Goal: Information Seeking & Learning: Learn about a topic

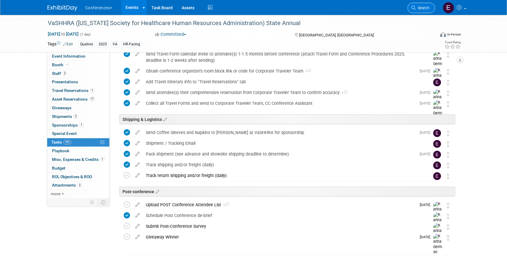
click at [427, 9] on span "Search" at bounding box center [422, 8] width 14 height 4
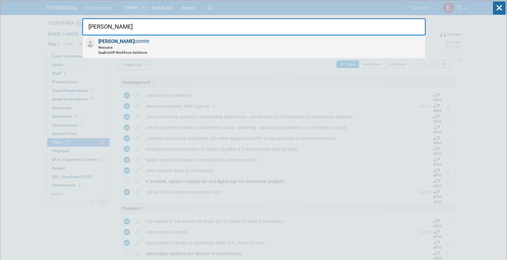
type input "joe d"
click at [185, 53] on div "Joe D unmire Resource Qualivis VP, Workforce Solutions" at bounding box center [254, 47] width 342 height 23
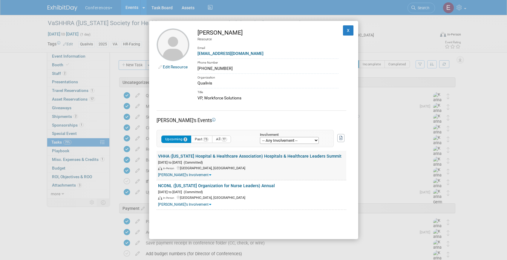
click at [223, 156] on link "VHHA ([US_STATE] Hospital & Healthcare Association) Hospitals & Healthcare Lead…" at bounding box center [249, 156] width 183 height 5
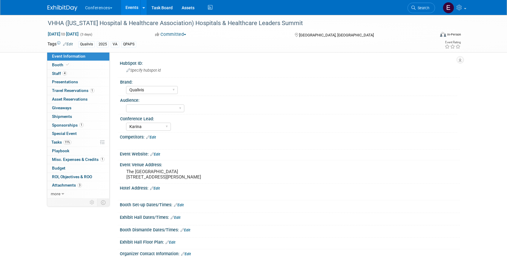
select select "Qualivis"
select select "Karina"
click at [80, 62] on link "Booth" at bounding box center [78, 65] width 62 height 8
select select "6' tabletop"
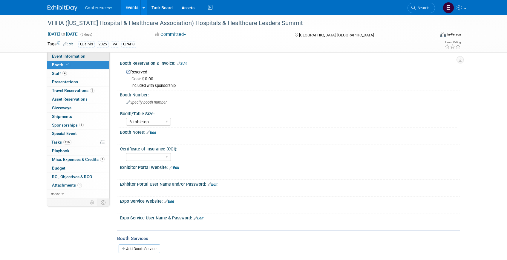
click at [81, 55] on span "Event Information" at bounding box center [68, 56] width 33 height 5
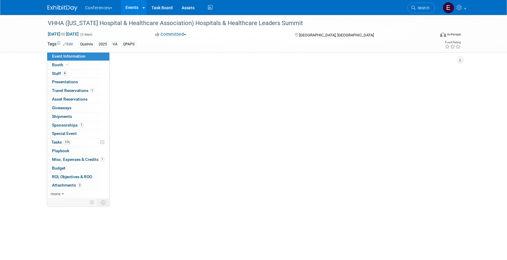
select select "Qualivis"
select select "Karina"
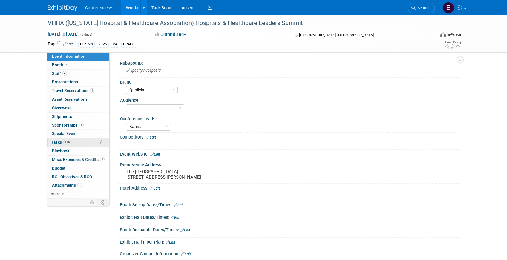
click at [66, 141] on span "11%" at bounding box center [67, 142] width 8 height 4
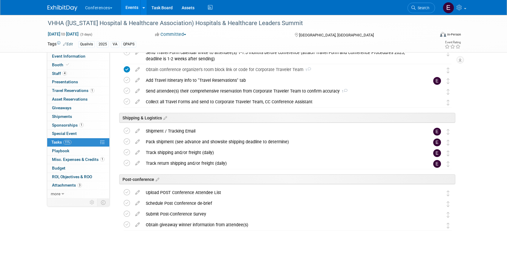
scroll to position [248, 0]
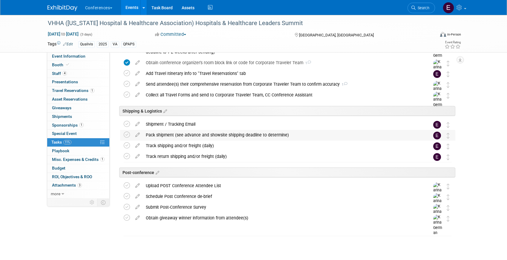
click at [203, 138] on div "Pack shipment (see advance and showsite shipping deadline to determine)" at bounding box center [282, 135] width 278 height 10
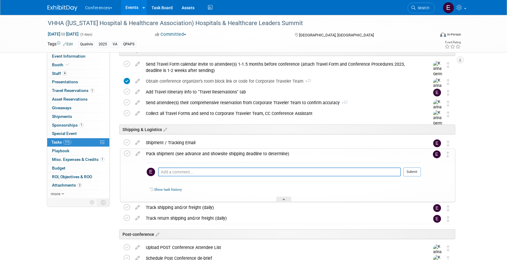
scroll to position [227, 0]
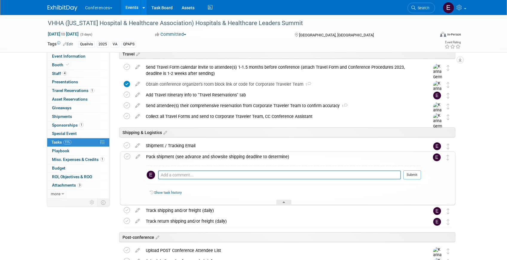
click at [55, 8] on img at bounding box center [62, 8] width 30 height 6
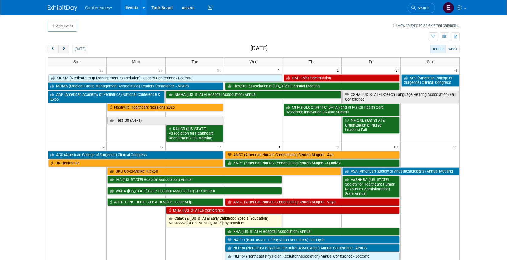
click at [65, 49] on span "next" at bounding box center [64, 49] width 4 height 4
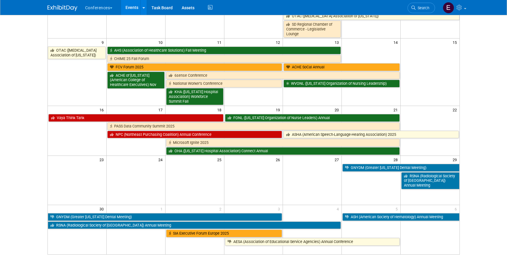
scroll to position [201, 0]
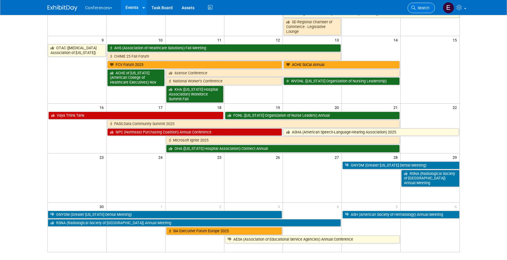
click at [424, 10] on link "Search" at bounding box center [420, 8] width 27 height 10
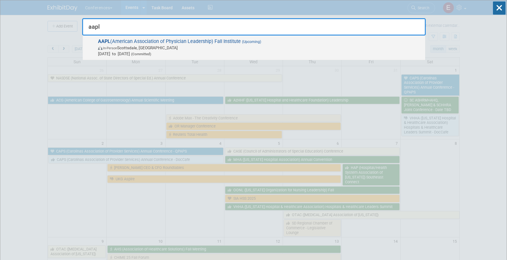
type input "aapl"
click at [216, 44] on span "AAPL (American Association of Physician Leadership) Fall Institute (Upcoming) I…" at bounding box center [259, 48] width 326 height 18
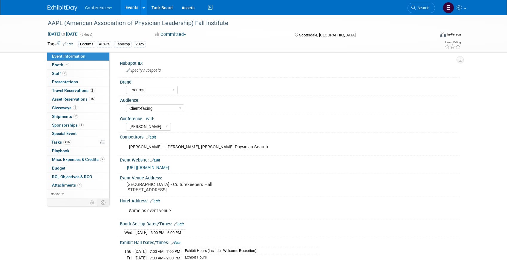
select select "Locums"
select select "Client-facing"
select select "[PERSON_NAME]"
click at [70, 100] on span "Asset Reservations 15" at bounding box center [73, 99] width 43 height 5
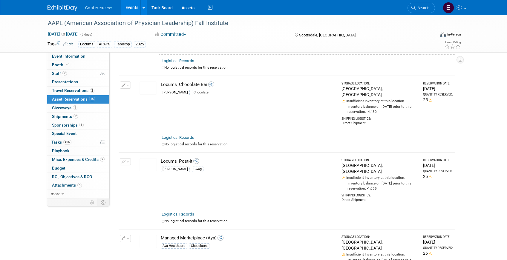
scroll to position [929, 0]
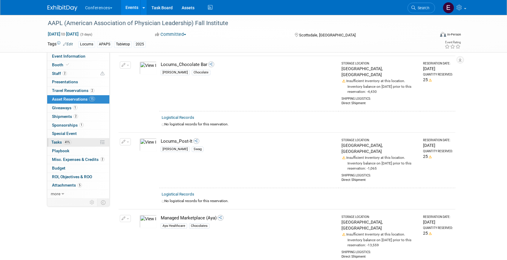
click at [81, 139] on link "41% Tasks 41%" at bounding box center [78, 142] width 62 height 8
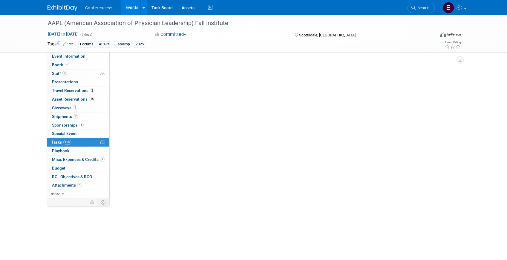
scroll to position [0, 0]
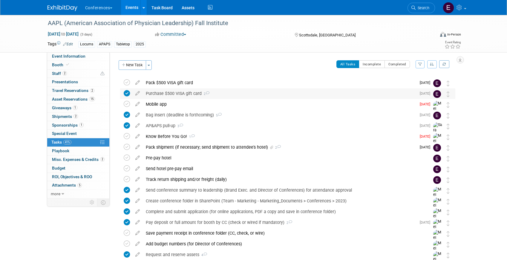
click at [167, 92] on div "Purchase $500 VISA gift card 2" at bounding box center [279, 93] width 273 height 10
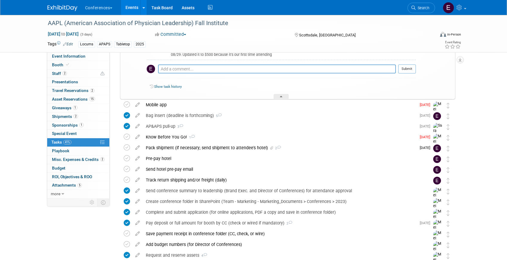
scroll to position [113, 0]
click at [176, 126] on div "AP&APS pull-up 3" at bounding box center [279, 127] width 273 height 10
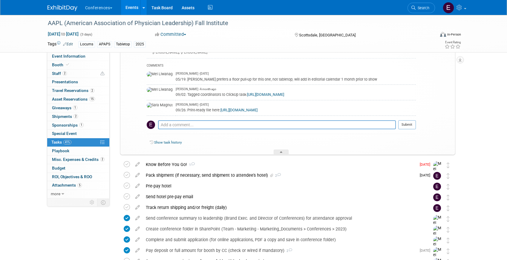
scroll to position [216, 0]
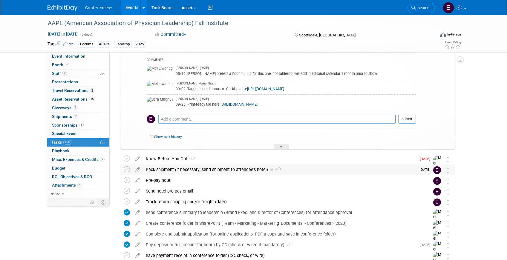
click at [197, 171] on div "Pack shipment (if necessary; send shipment to attendee's hotel) 2" at bounding box center [279, 170] width 273 height 10
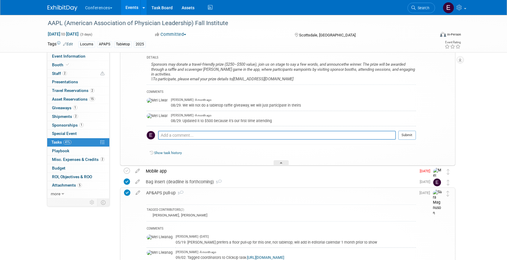
scroll to position [53, 0]
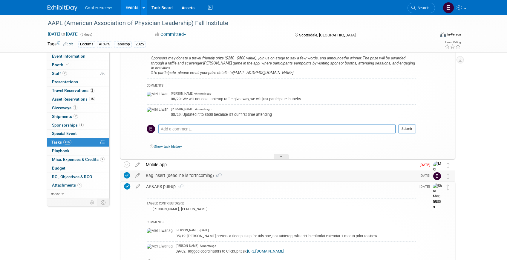
click at [189, 176] on div "Bag insert (deadline is forthcoming) 5" at bounding box center [279, 176] width 273 height 10
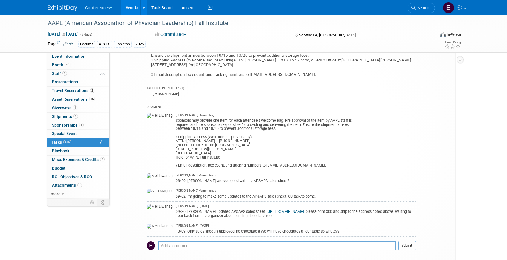
scroll to position [212, 0]
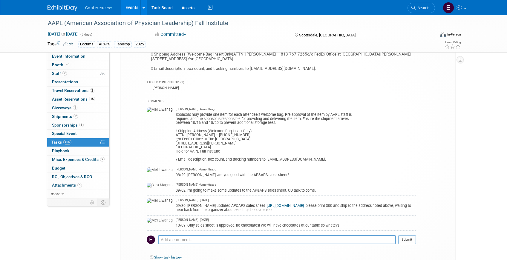
click at [267, 207] on link "https://ayahealthcare.sharepoint.com/:b:/s/AyaCollaboration/EZbaaZ8fUFBLpWJOjI4…" at bounding box center [285, 206] width 37 height 4
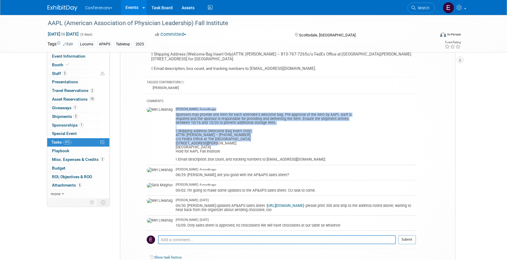
drag, startPoint x: 156, startPoint y: 135, endPoint x: 195, endPoint y: 145, distance: 40.3
click at [195, 145] on tr "Mel Liwanag - A month ago Sponsors may provide one item for each attendee's wel…" at bounding box center [281, 135] width 269 height 60
click at [195, 145] on div "Sponsors may provide one item for each attendee's welcome bag. Pre-approval of …" at bounding box center [296, 136] width 240 height 50
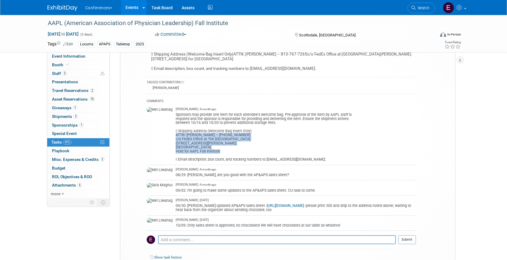
drag, startPoint x: 202, startPoint y: 153, endPoint x: 157, endPoint y: 136, distance: 47.7
click at [176, 136] on div "Sponsors may provide one item for each attendee's welcome bag. Pre-approval of …" at bounding box center [296, 136] width 240 height 50
copy div "ATTN: Diane Daniels – 813-767-7265 c/o FedEx Office at The Westin Kierland Reso…"
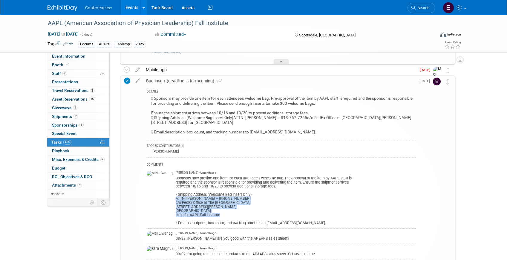
scroll to position [145, 0]
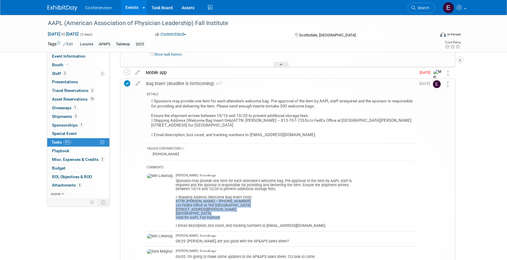
copy div "ATTN: Diane Daniels – 813-767-7265 c/o FedEx Office at The Westin Kierland Reso…"
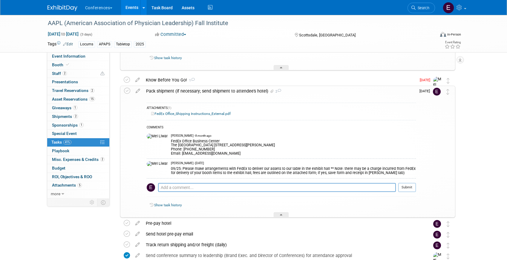
scroll to position [547, 0]
click at [206, 112] on link "FedEx Office_Shipping Instructions_External.pdf" at bounding box center [190, 113] width 79 height 4
click at [416, 7] on span "Search" at bounding box center [422, 8] width 14 height 4
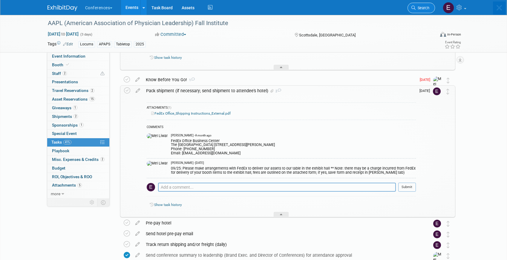
scroll to position [0, 0]
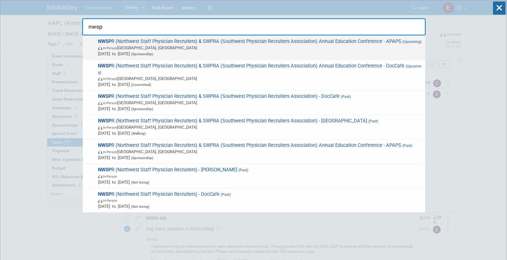
type input "nwsp"
click at [356, 47] on span "In-Person Sacramento, CA" at bounding box center [260, 48] width 324 height 6
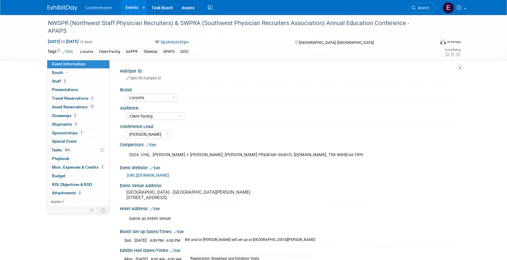
select select "Locums"
select select "Client-facing"
select select "[PERSON_NAME]"
click at [78, 148] on link "56% Tasks 56%" at bounding box center [78, 150] width 62 height 8
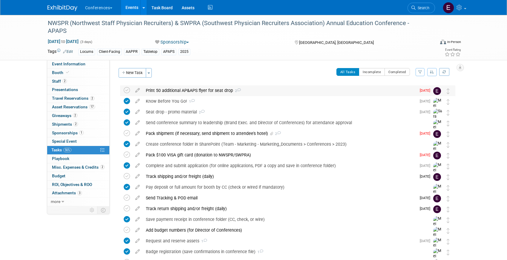
click at [198, 93] on div "Print 50 additional AP&APS flyer for seat drop 2" at bounding box center [279, 90] width 273 height 10
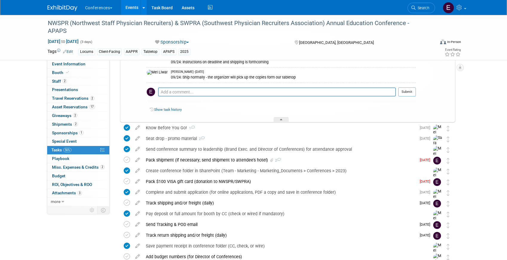
scroll to position [63, 0]
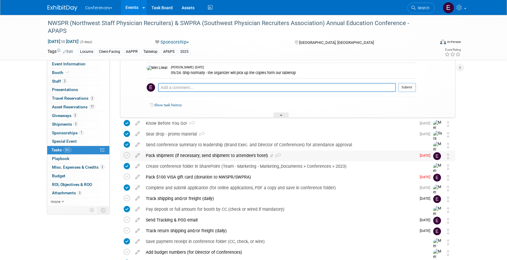
click at [212, 159] on div "Pack shipment (if necessary; send shipment to attendee's hotel) 2" at bounding box center [279, 156] width 273 height 10
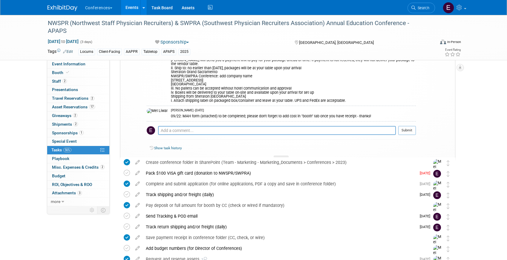
scroll to position [222, 0]
click at [229, 175] on div "Pack $100 VISA gift card (donation to NWSPR/SWPRA)" at bounding box center [279, 173] width 273 height 10
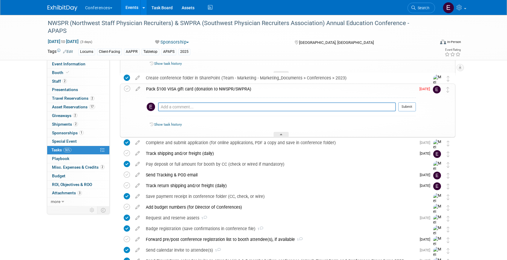
scroll to position [316, 0]
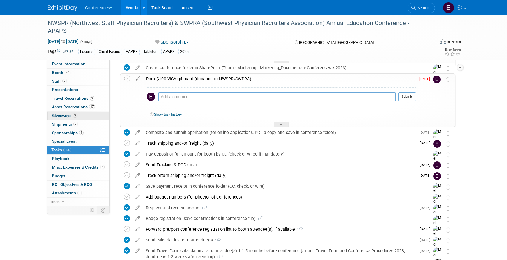
click at [61, 119] on link "2 Giveaways 2" at bounding box center [78, 116] width 62 height 8
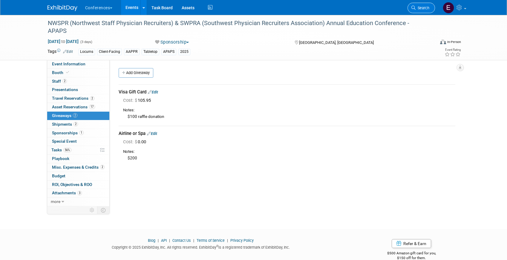
click at [426, 10] on link "Search" at bounding box center [420, 8] width 27 height 10
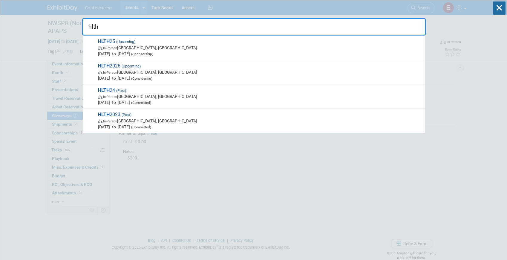
click at [234, 30] on input "hlth" at bounding box center [253, 26] width 343 height 17
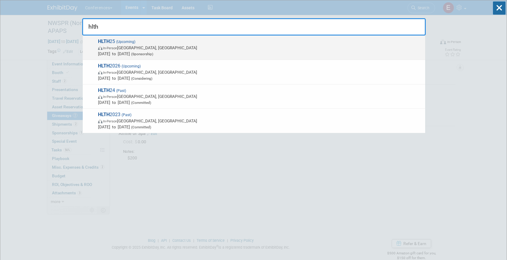
type input "hlth"
click at [231, 39] on span "HLTH 25 (Upcoming) In-Person Las Vegas, NV Oct 19, 2025 to Oct 22, 2025 (Sponso…" at bounding box center [259, 48] width 326 height 18
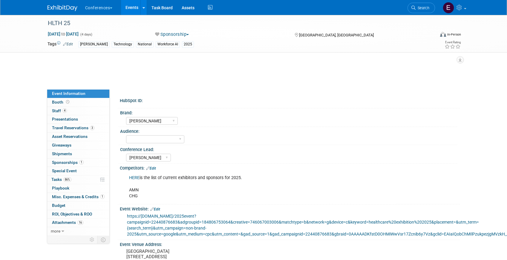
select select "[PERSON_NAME]"
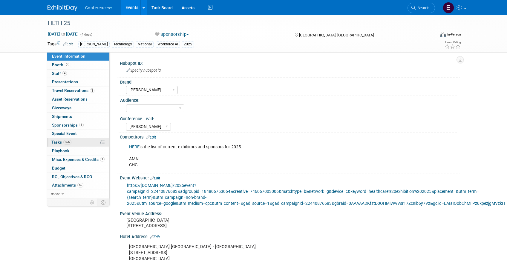
click at [61, 145] on link "86% Tasks 86%" at bounding box center [78, 142] width 62 height 8
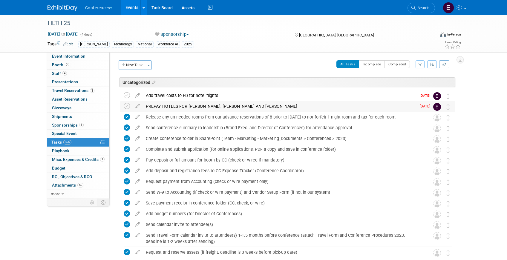
click at [187, 107] on div "PREPAY HOTELS FOR [PERSON_NAME], [PERSON_NAME] AND [PERSON_NAME]" at bounding box center [279, 106] width 273 height 10
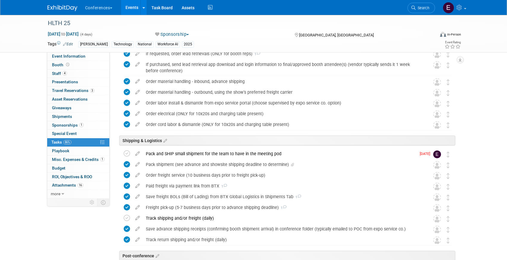
scroll to position [397, 0]
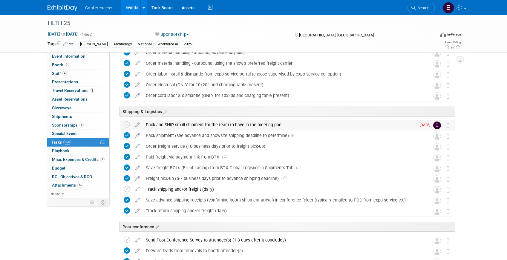
click at [187, 126] on div "Pack and SHIP small shipment for the team to have in the meeting pod" at bounding box center [279, 125] width 273 height 10
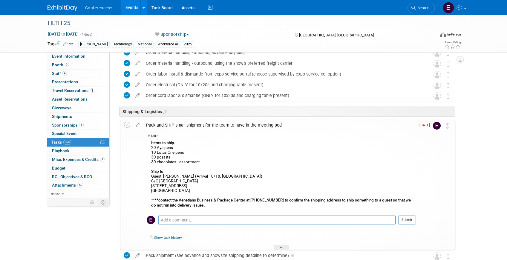
drag, startPoint x: 151, startPoint y: 148, endPoint x: 201, endPoint y: 161, distance: 51.0
click at [201, 161] on div "Items to ship: 20 Aya pens 10 Lotus One pens 30 post-its 30 chocolates - assort…" at bounding box center [281, 175] width 269 height 72
copy div "20 Aya pens 10 Lotus One pens 30 post-its 30 chocolates - assortment"
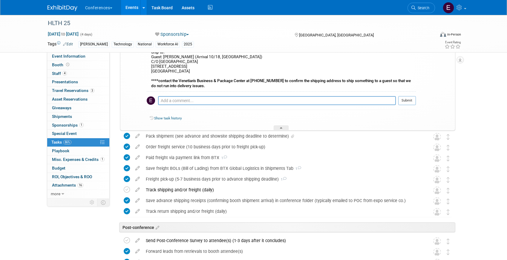
scroll to position [522, 0]
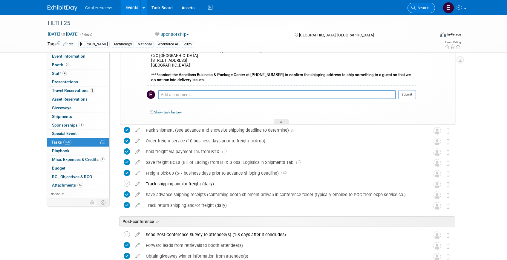
click at [422, 7] on span "Search" at bounding box center [422, 8] width 14 height 4
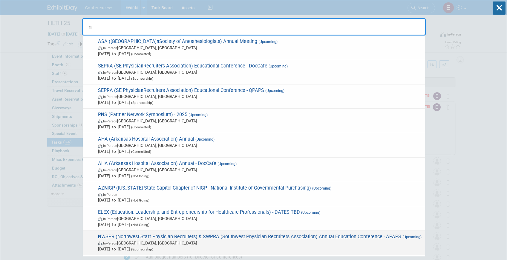
type input "n"
click at [235, 242] on span "In-Person Sacramento, CA" at bounding box center [260, 243] width 324 height 6
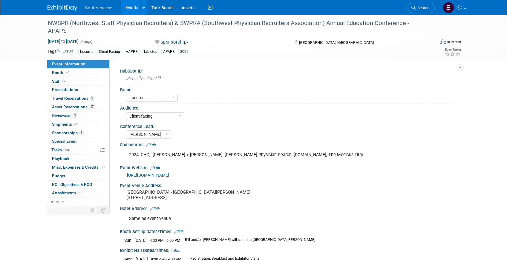
select select "Locums"
select select "Client-facing"
select select "[PERSON_NAME]"
click at [75, 103] on div "2 Travel Reservations 2 Travel Reservations" at bounding box center [78, 98] width 62 height 9
click at [75, 104] on link "17 Asset Reservations 17" at bounding box center [78, 107] width 62 height 8
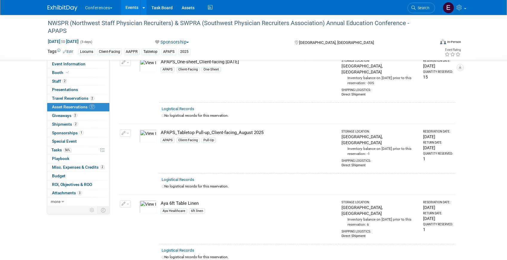
scroll to position [108, 0]
click at [73, 151] on link "56% Tasks 56%" at bounding box center [78, 150] width 62 height 8
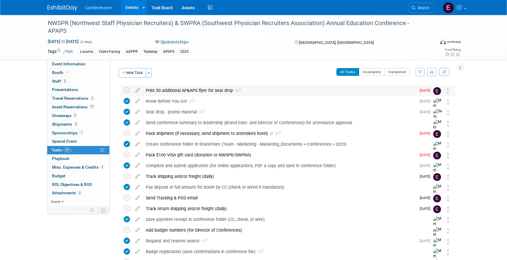
click at [191, 94] on div "Print 50 additional AP&APS flyer for seat drop 2" at bounding box center [279, 90] width 273 height 10
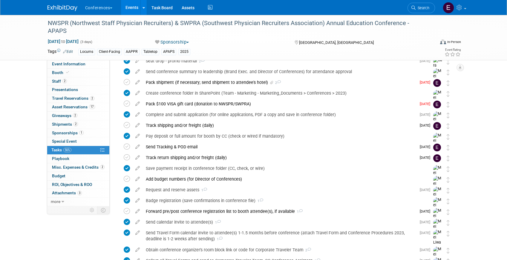
scroll to position [139, 0]
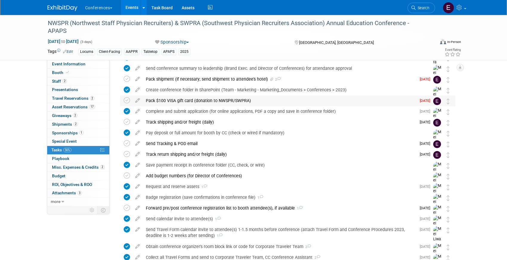
click at [213, 99] on div "Pack $100 VISA gift card (donation to NWSPR/SWPRA)" at bounding box center [279, 101] width 273 height 10
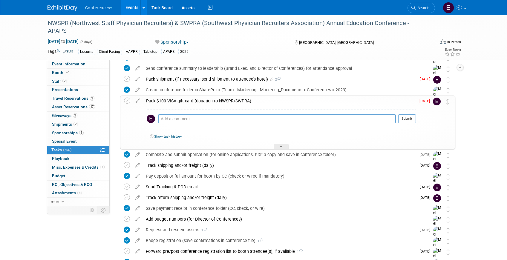
click at [208, 74] on div "NWSPR (Northwest Staff Physician Recruiters) & SWPRA (Southwest Physician Recru…" at bounding box center [286, 148] width 338 height 404
click at [209, 76] on div "Pack shipment (if necessary; send shipment to attendee's hotel) 2" at bounding box center [279, 79] width 273 height 10
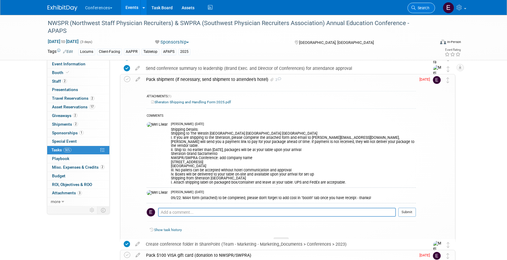
click at [424, 4] on link "Search" at bounding box center [420, 8] width 27 height 10
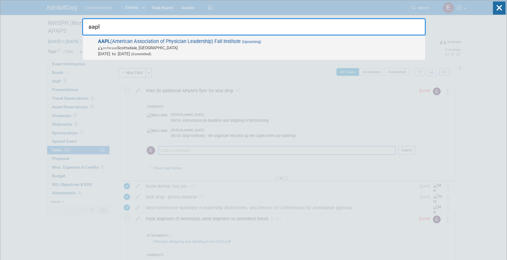
type input "aapl"
click at [300, 51] on span "Oct 23, 2025 to Oct 25, 2025 (Committed)" at bounding box center [260, 54] width 324 height 6
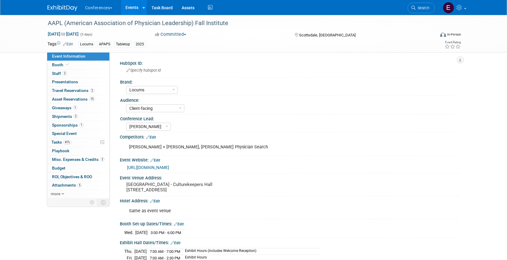
select select "Locums"
select select "Client-facing"
select select "[PERSON_NAME]"
click at [81, 97] on span "Asset Reservations 15" at bounding box center [73, 99] width 43 height 5
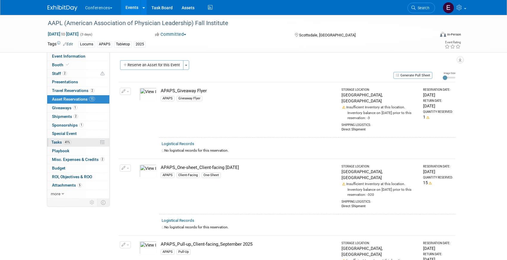
click at [76, 145] on link "41% Tasks 41%" at bounding box center [78, 142] width 62 height 8
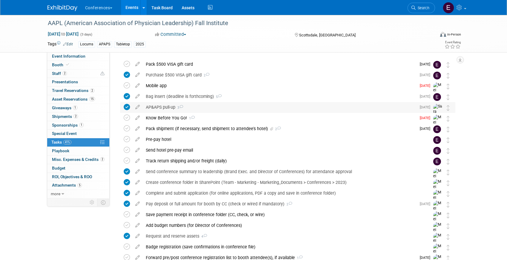
scroll to position [22, 0]
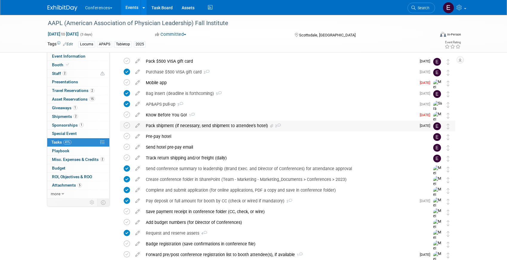
click at [167, 125] on div "Pack shipment (if necessary; send shipment to attendee's hotel) 2" at bounding box center [279, 126] width 273 height 10
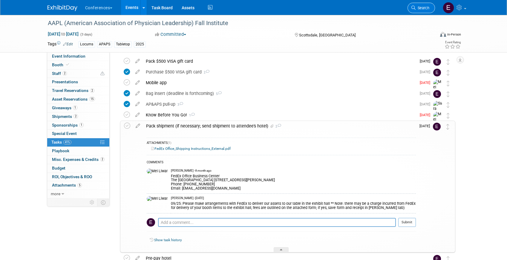
click at [415, 8] on link "Search" at bounding box center [420, 8] width 27 height 10
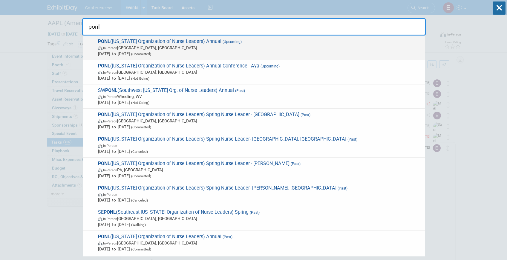
type input "ponl"
click at [250, 48] on span "In-Person Harrisburg, PA" at bounding box center [260, 48] width 324 height 6
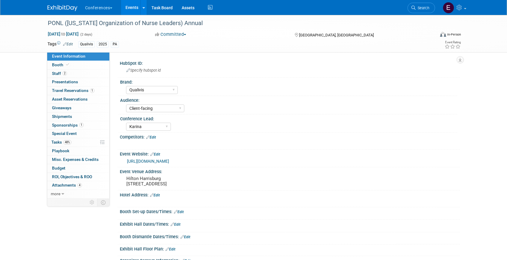
select select "Qualivis"
select select "Client-facing"
select select "Karina"
click at [68, 141] on span "48%" at bounding box center [67, 142] width 8 height 4
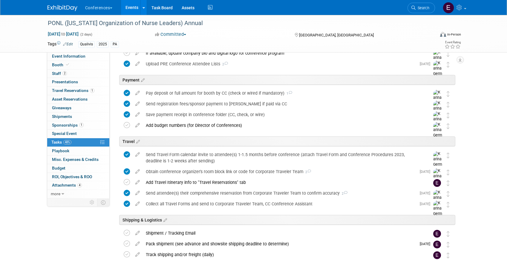
scroll to position [280, 0]
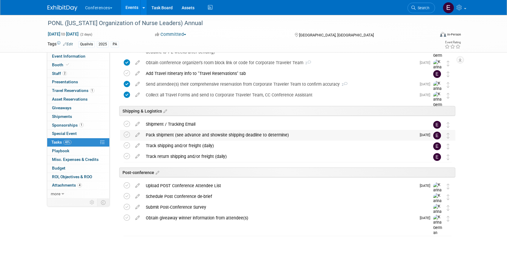
click at [166, 135] on div "Pack shipment (see advance and showsite shipping deadline to determine)" at bounding box center [279, 135] width 273 height 10
